Goal: Task Accomplishment & Management: Manage account settings

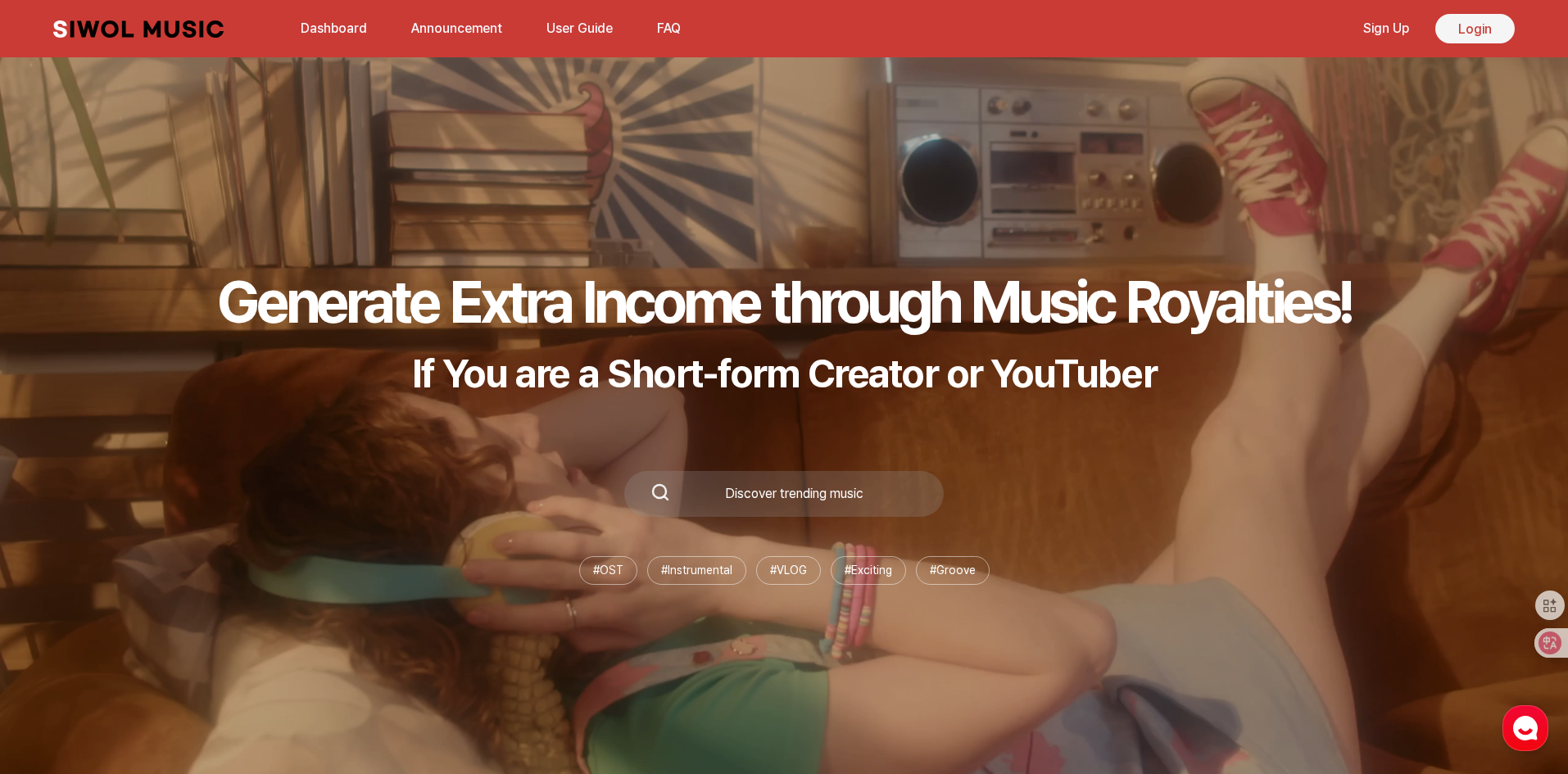
click at [1471, 30] on link "Login" at bounding box center [1474, 29] width 79 height 29
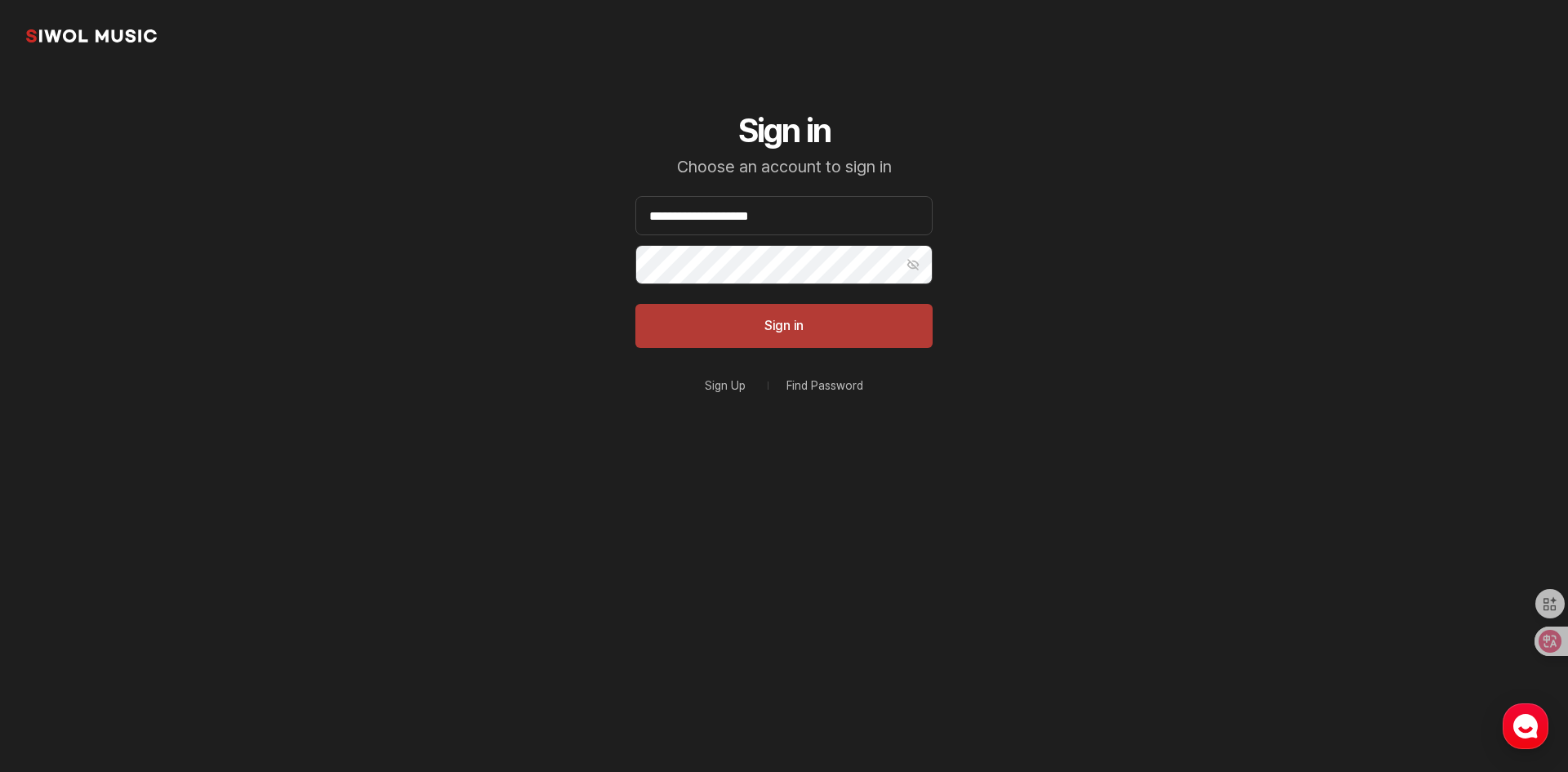
click at [815, 328] on button "Sign in" at bounding box center [784, 326] width 297 height 45
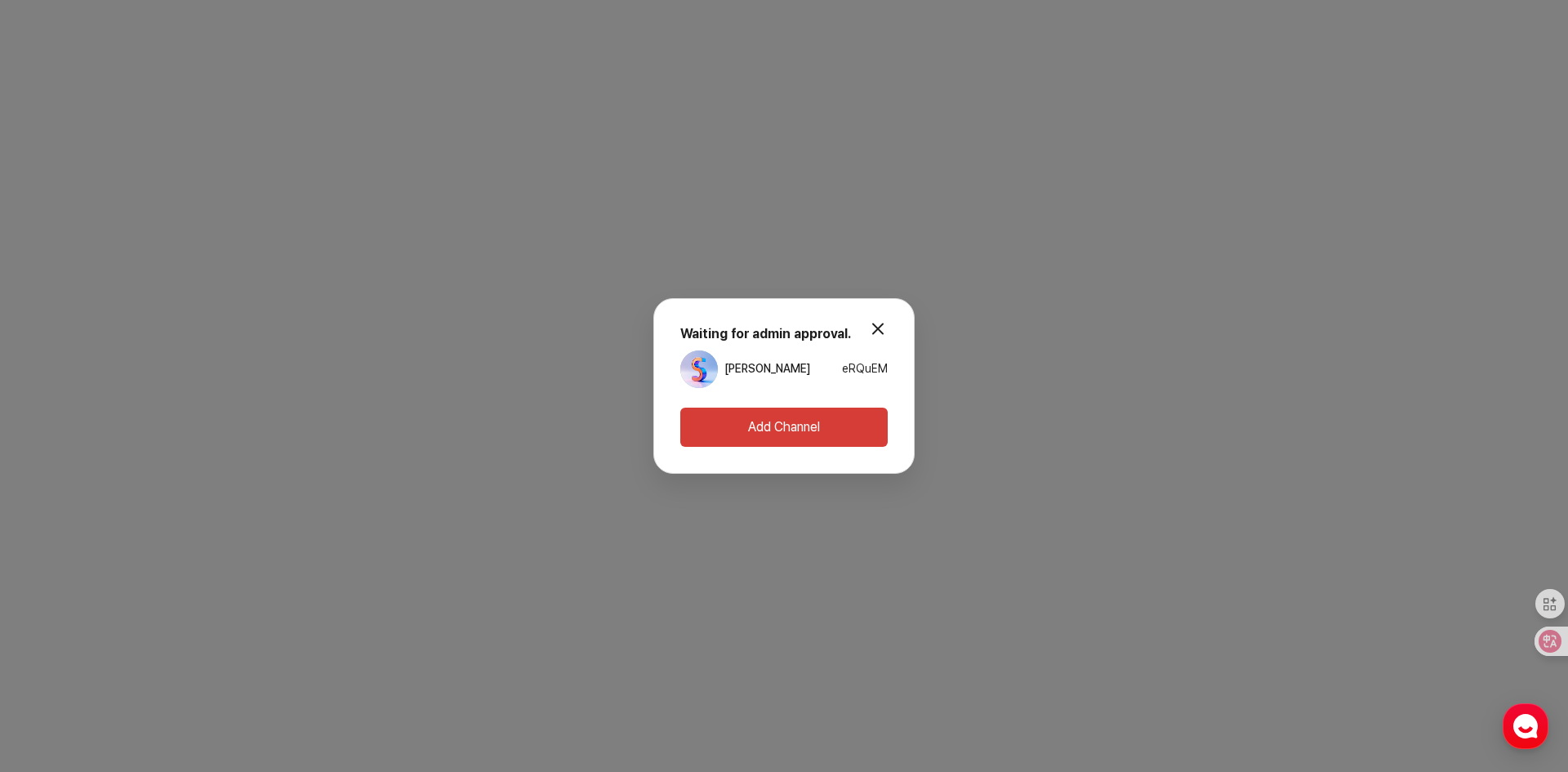
click at [886, 327] on button "modal.close" at bounding box center [878, 328] width 33 height 33
